Goal: Find specific page/section

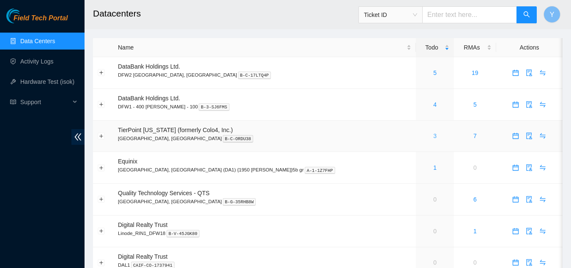
click at [433, 137] on link "3" at bounding box center [434, 135] width 3 height 7
